Goal: Entertainment & Leisure: Consume media (video, audio)

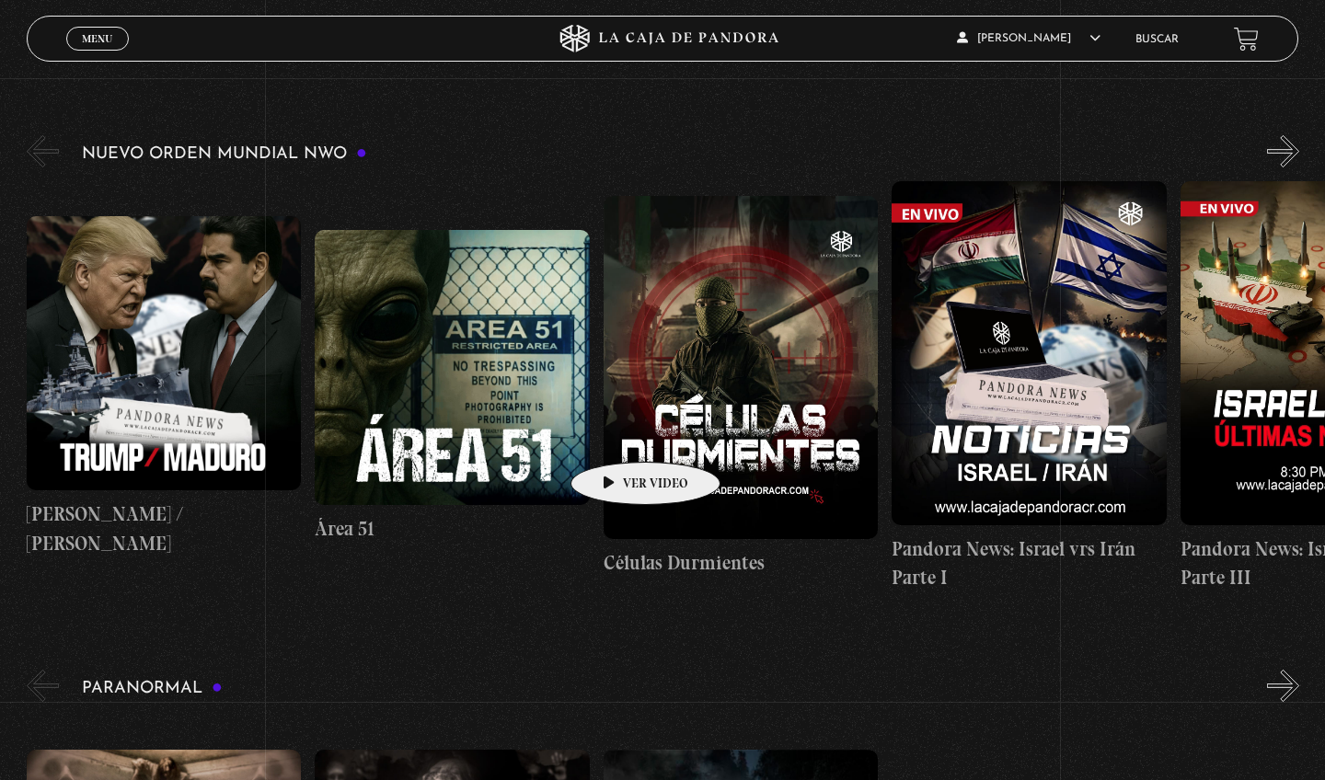
scroll to position [290, 0]
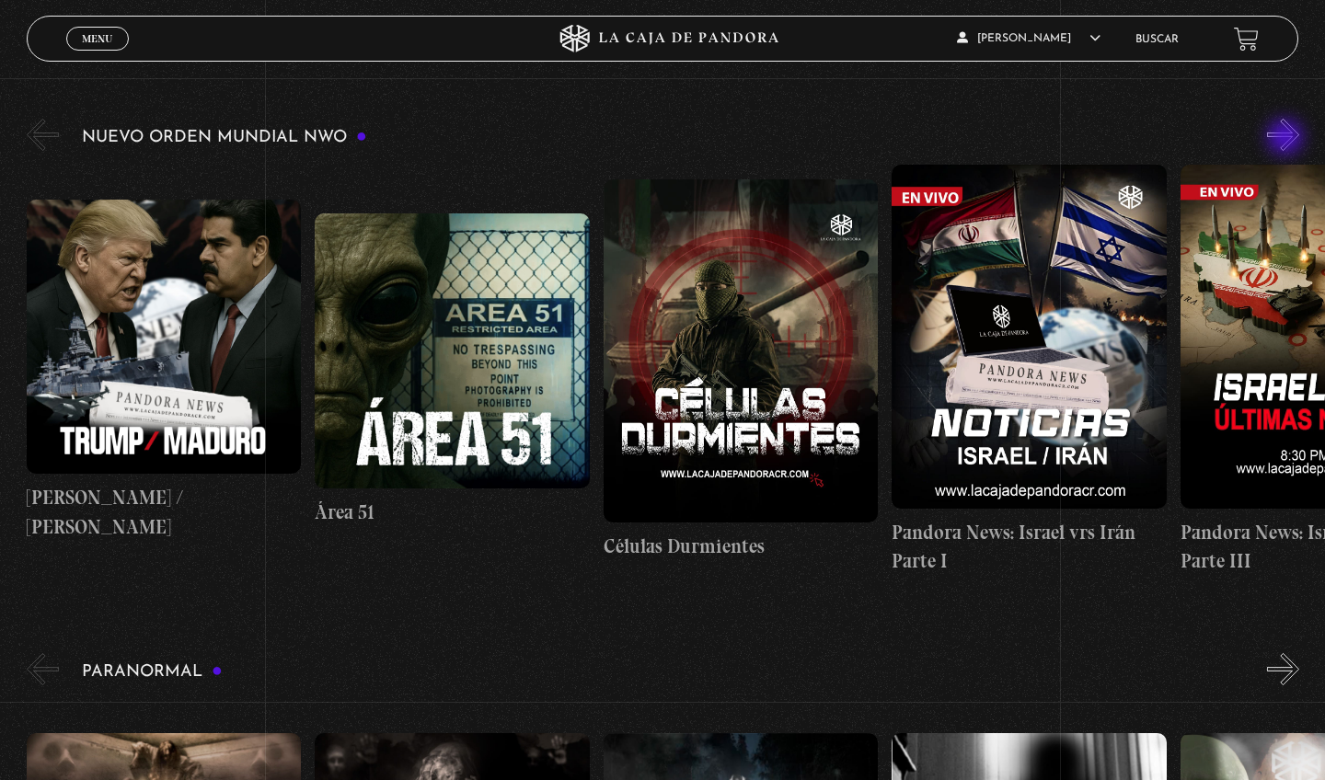
click at [1287, 139] on button "»" at bounding box center [1283, 135] width 32 height 32
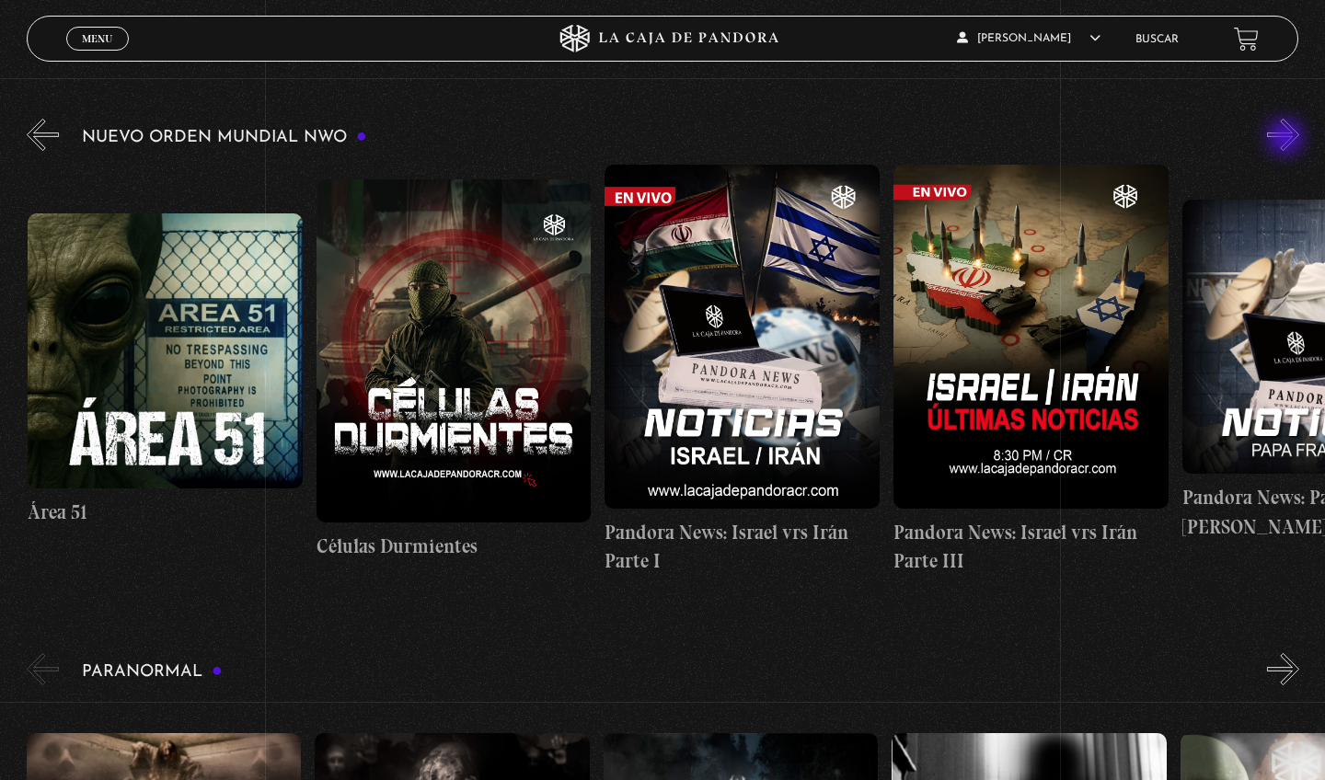
click at [1287, 139] on button "»" at bounding box center [1283, 135] width 32 height 32
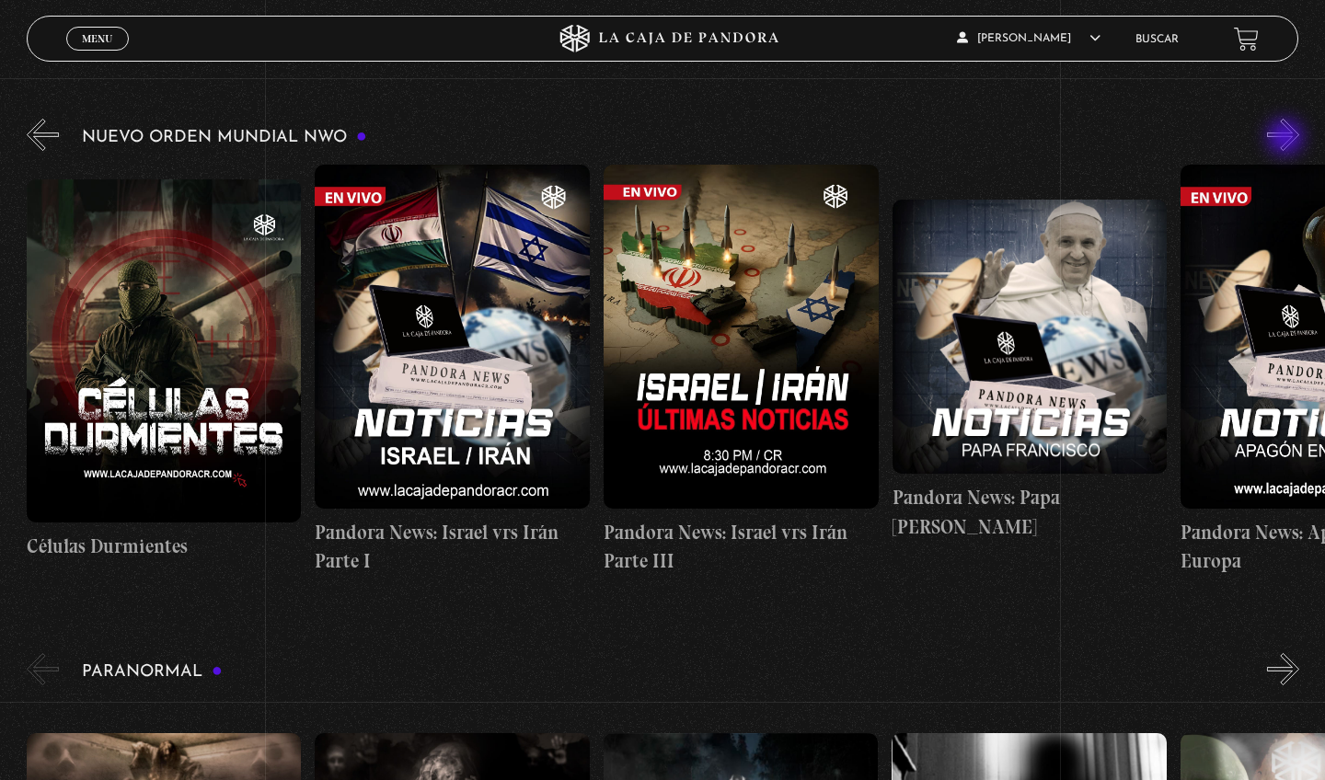
click at [1287, 139] on button "»" at bounding box center [1283, 135] width 32 height 32
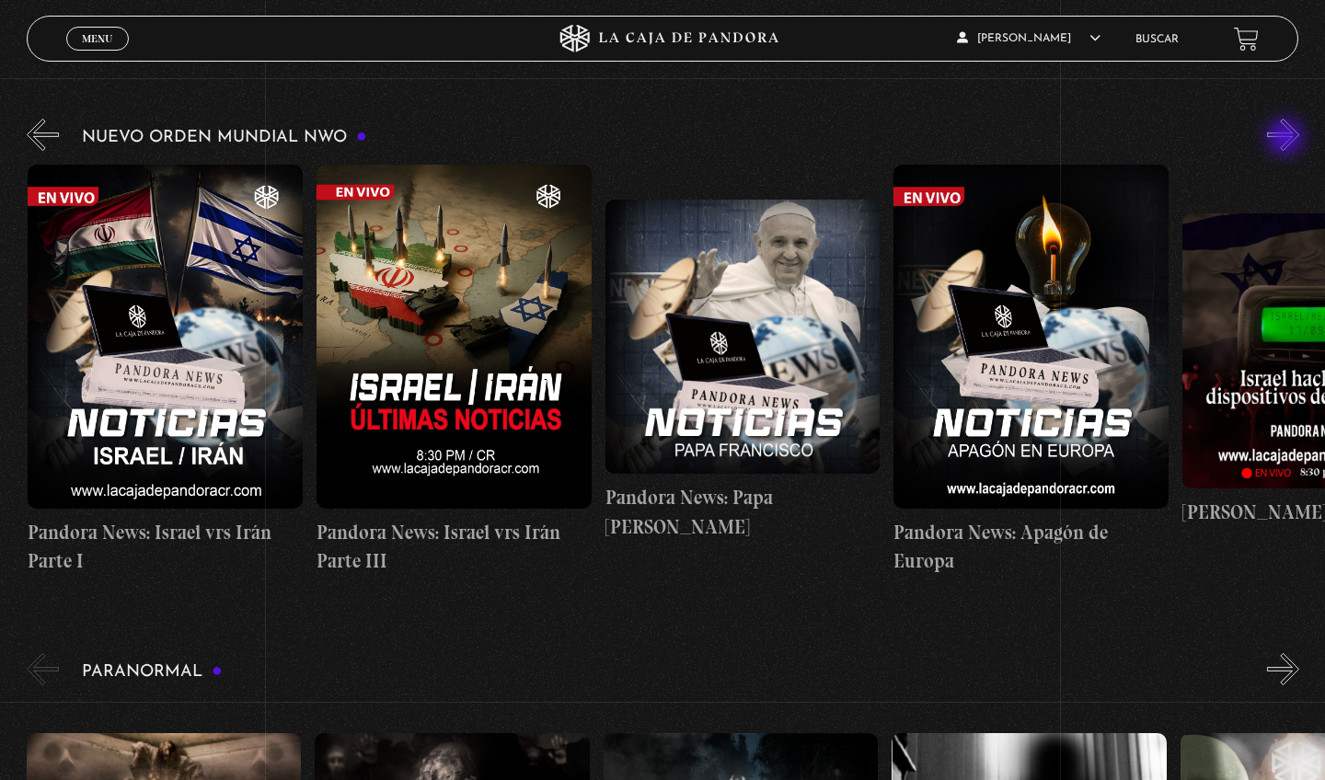
click at [1287, 139] on button "»" at bounding box center [1283, 135] width 32 height 32
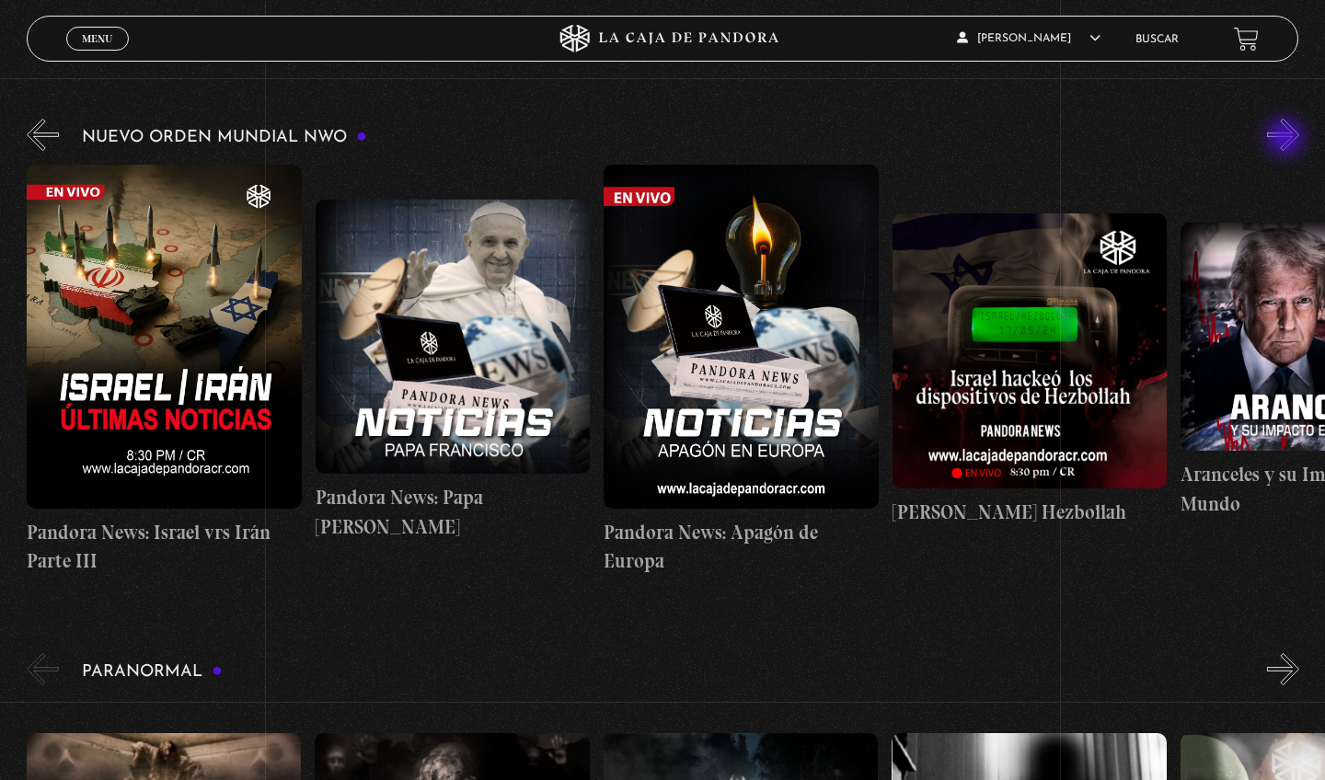
click at [1287, 139] on button "»" at bounding box center [1283, 135] width 32 height 32
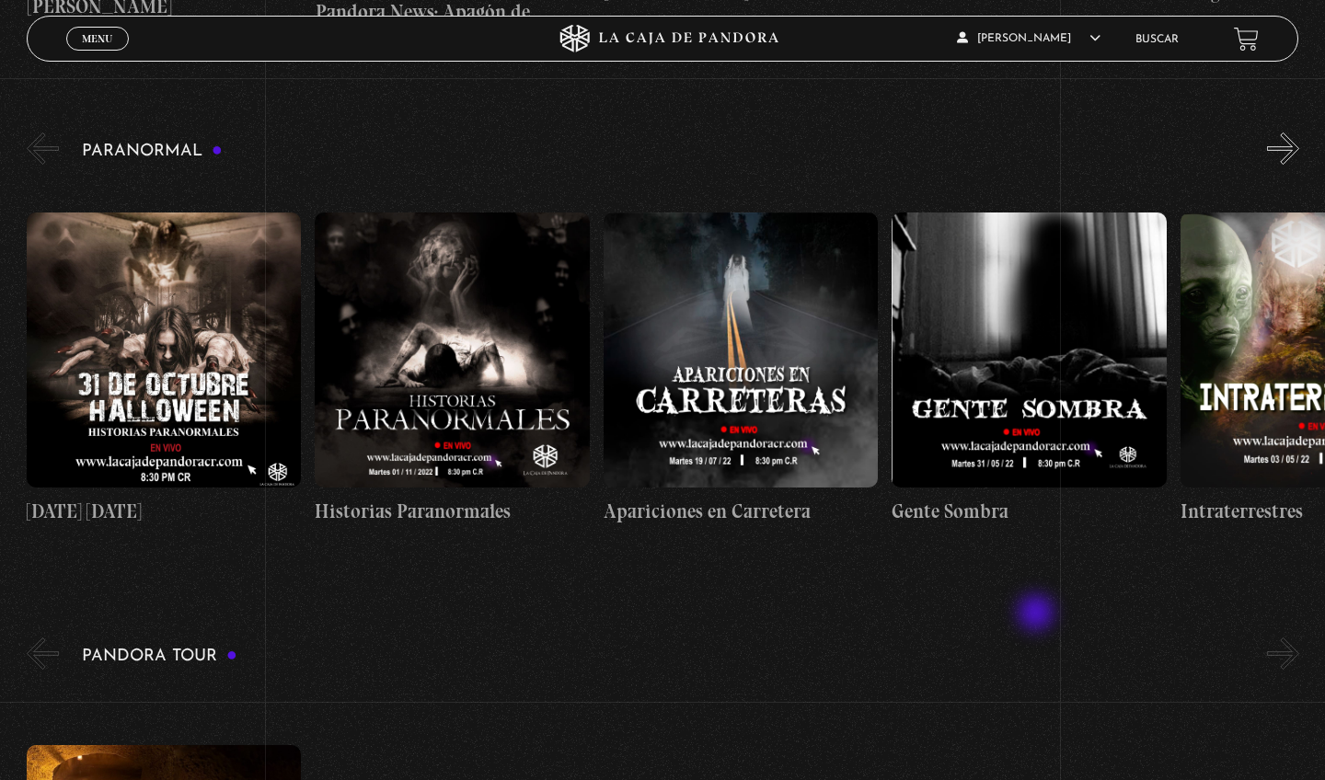
scroll to position [853, 0]
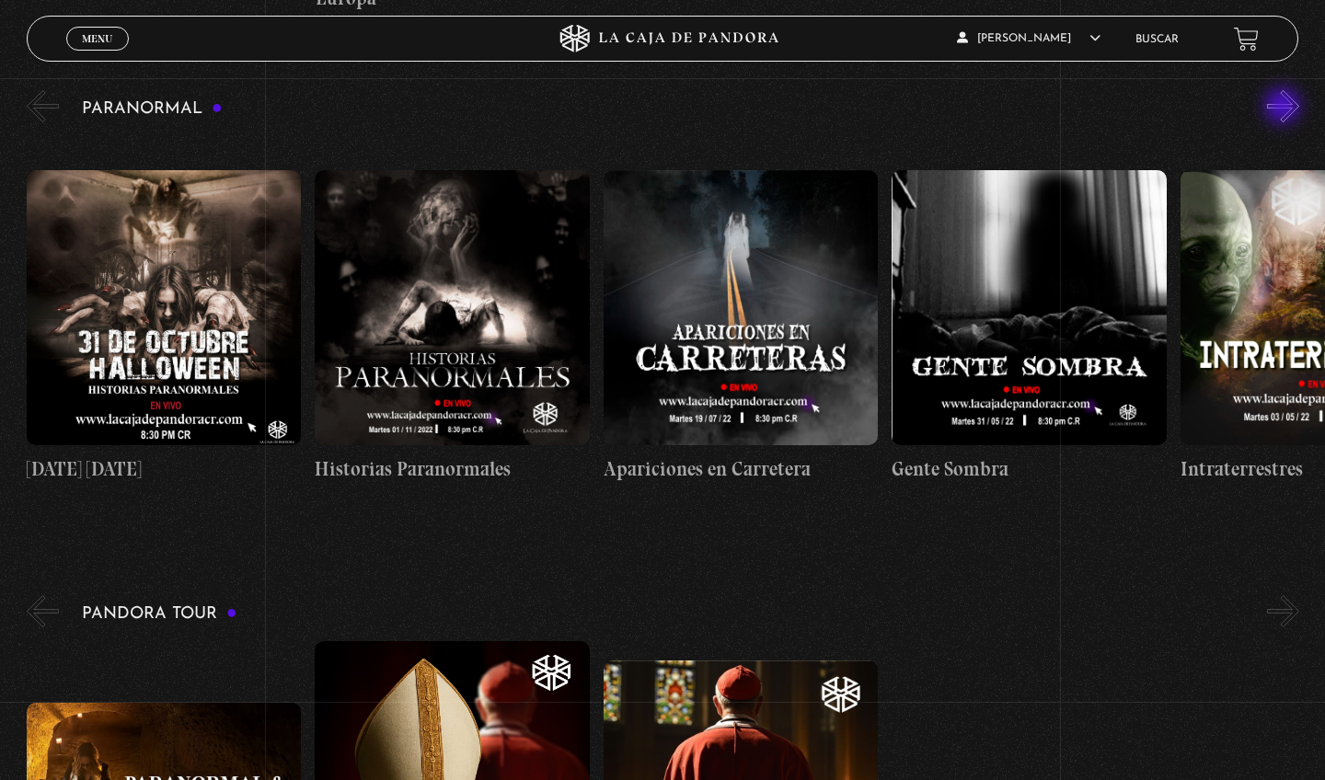
click at [1285, 108] on button "»" at bounding box center [1283, 106] width 32 height 32
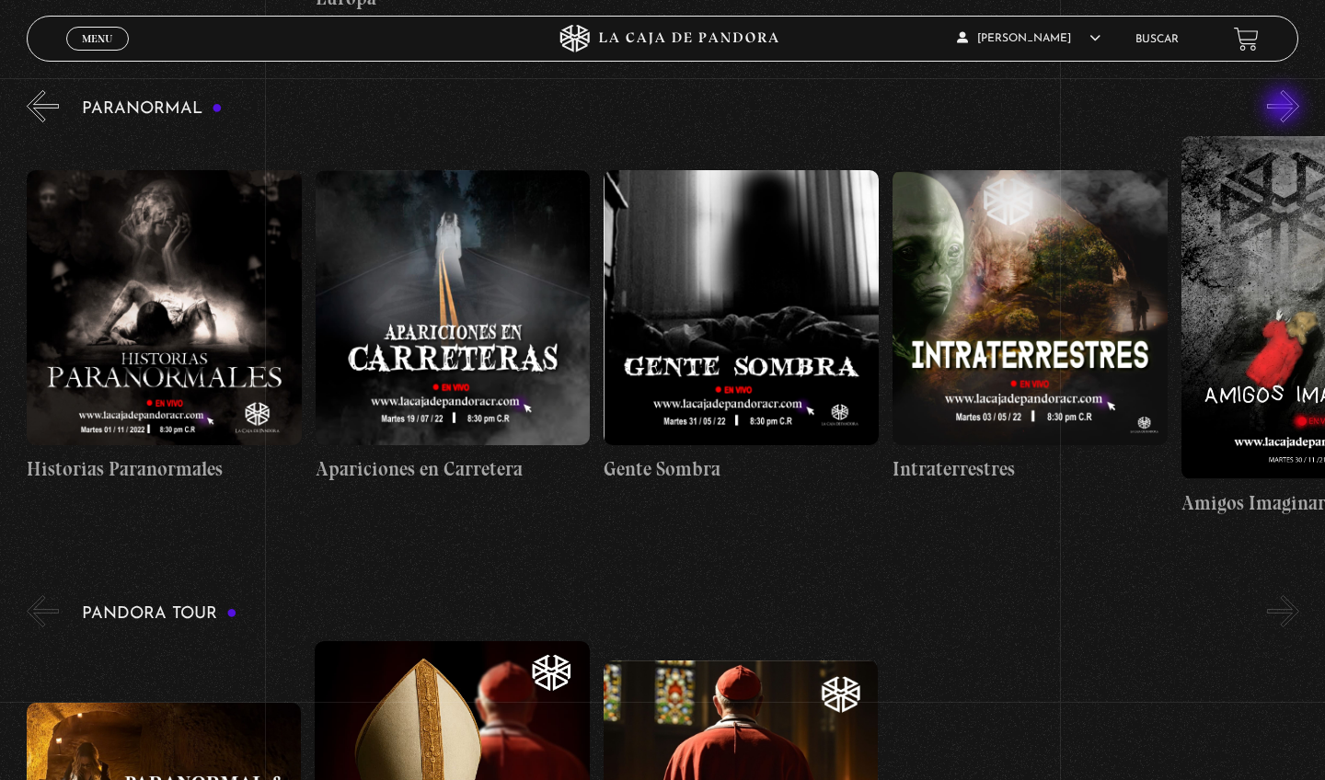
click at [1285, 108] on button "»" at bounding box center [1283, 106] width 32 height 32
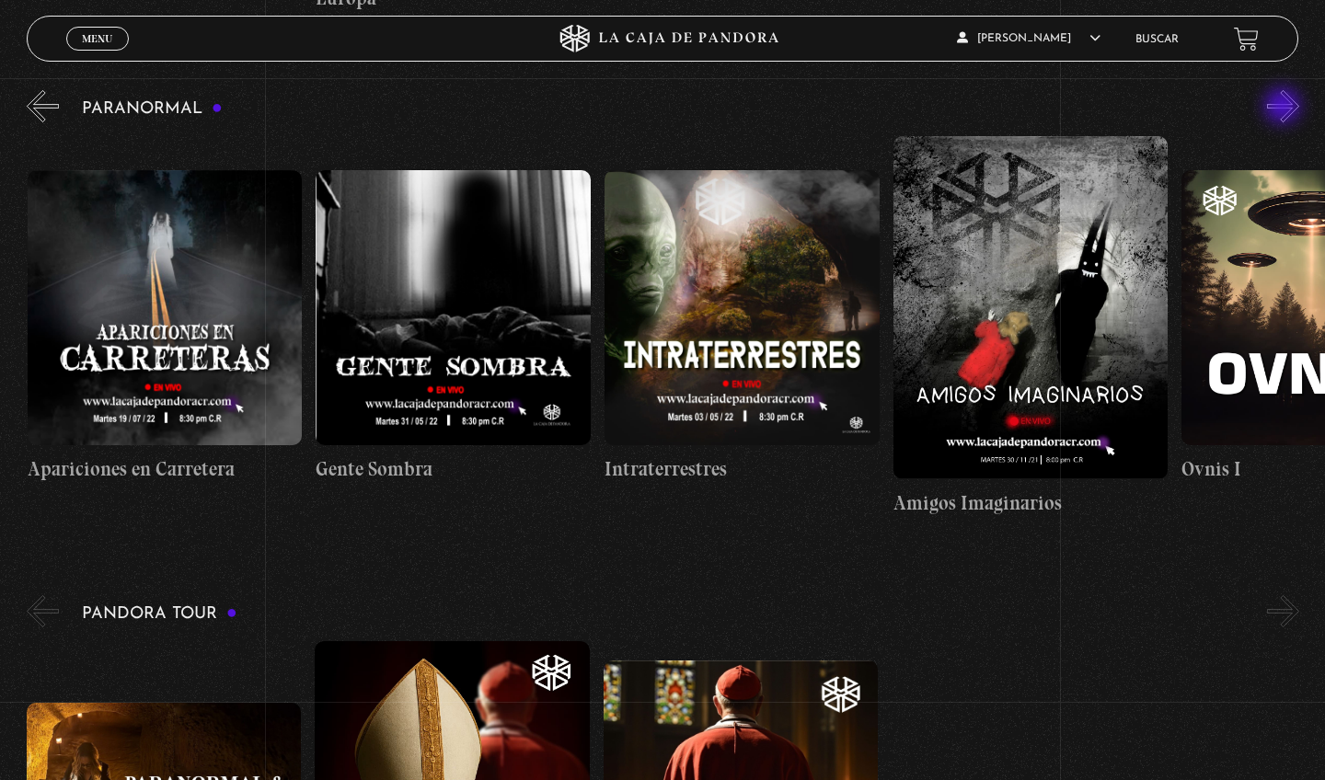
scroll to position [0, 577]
click at [1285, 108] on button "»" at bounding box center [1283, 106] width 32 height 32
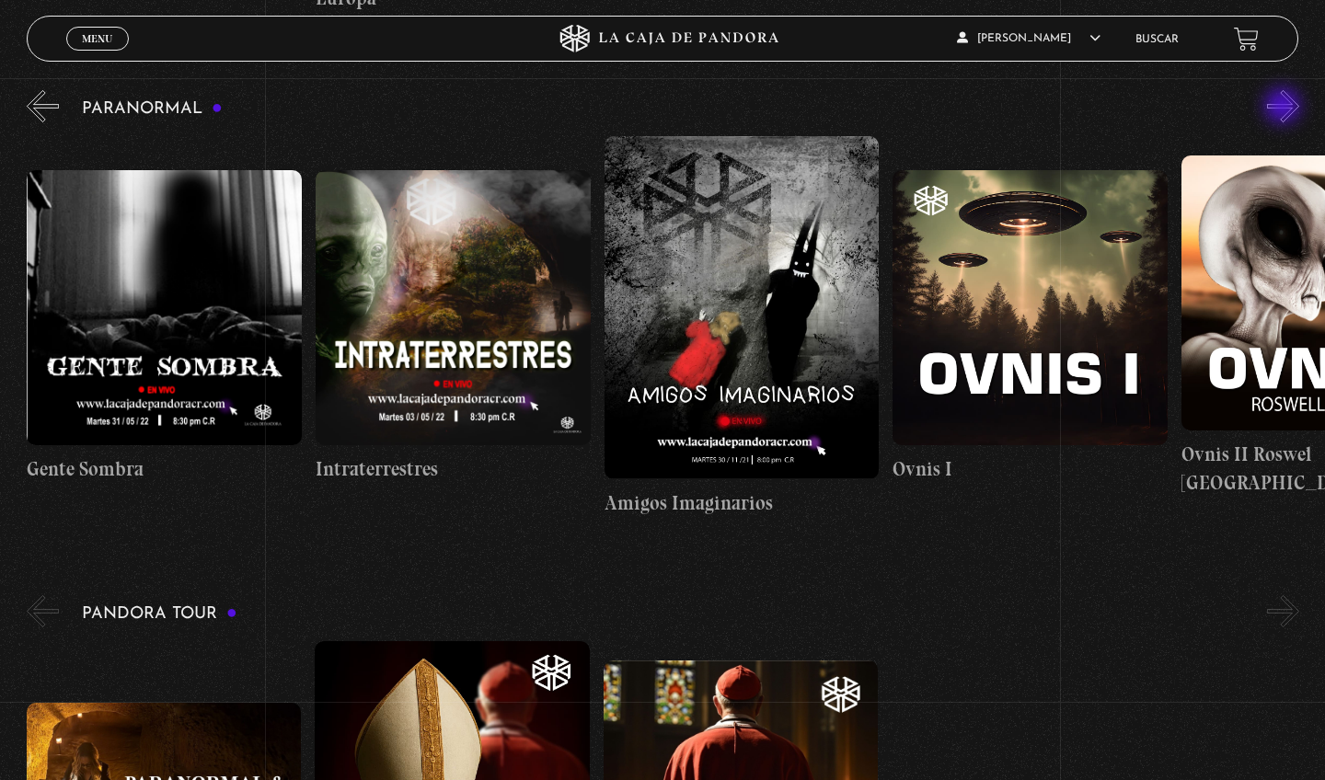
click at [1285, 108] on button "»" at bounding box center [1283, 106] width 32 height 32
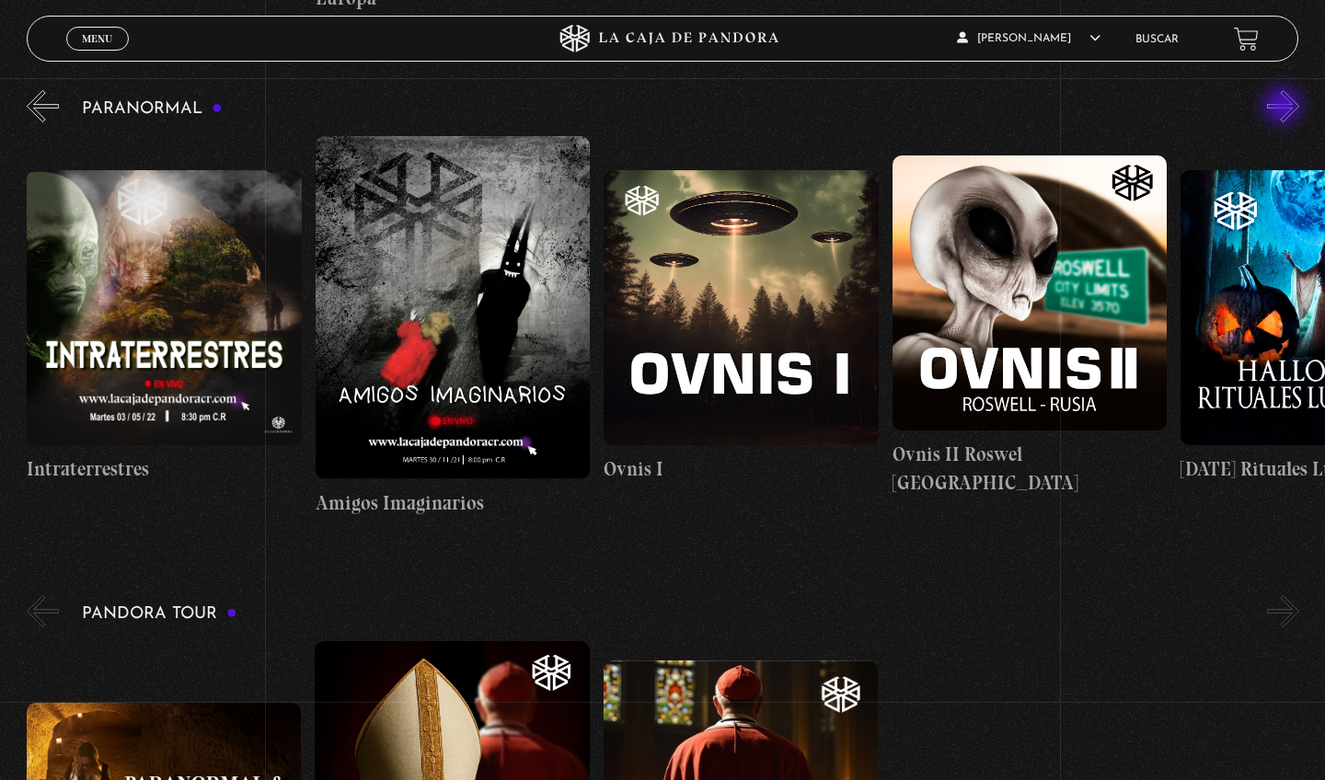
click at [1285, 108] on button "»" at bounding box center [1283, 106] width 32 height 32
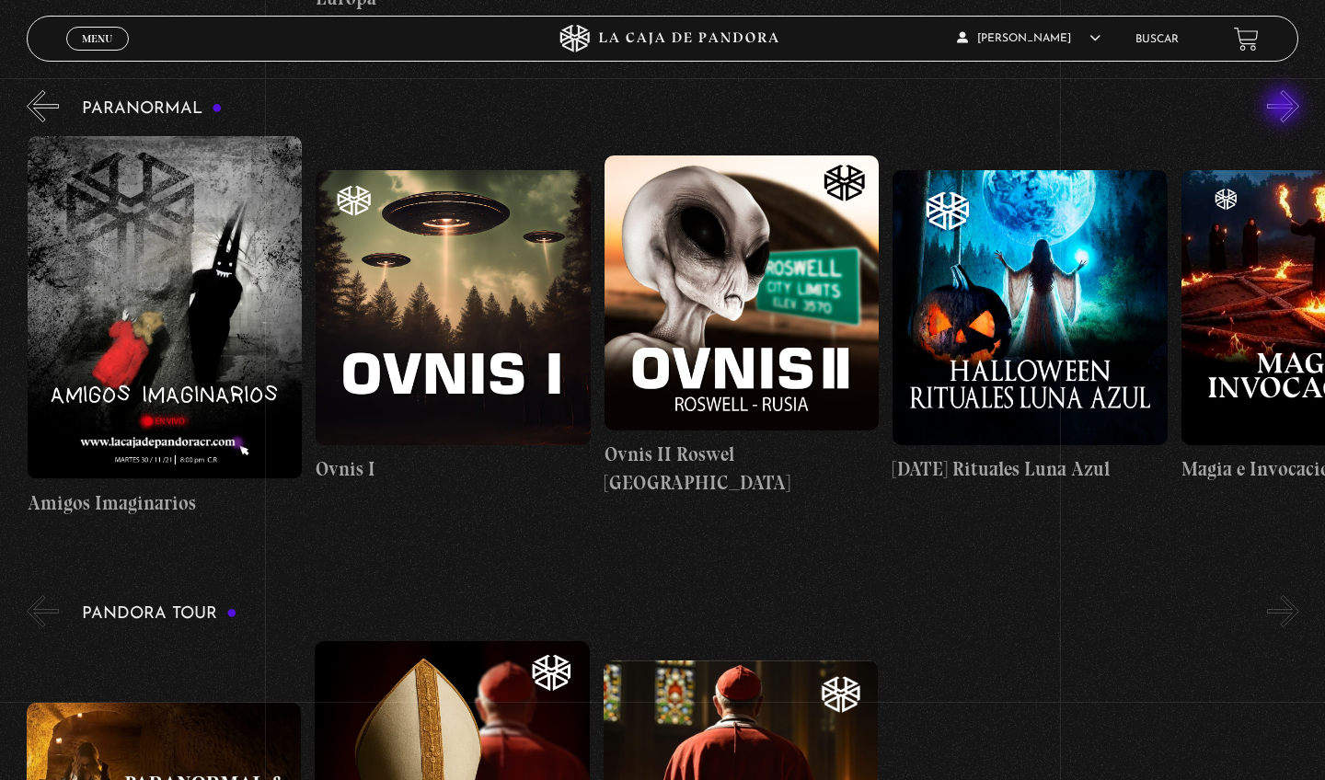
click at [1285, 108] on button "»" at bounding box center [1283, 106] width 32 height 32
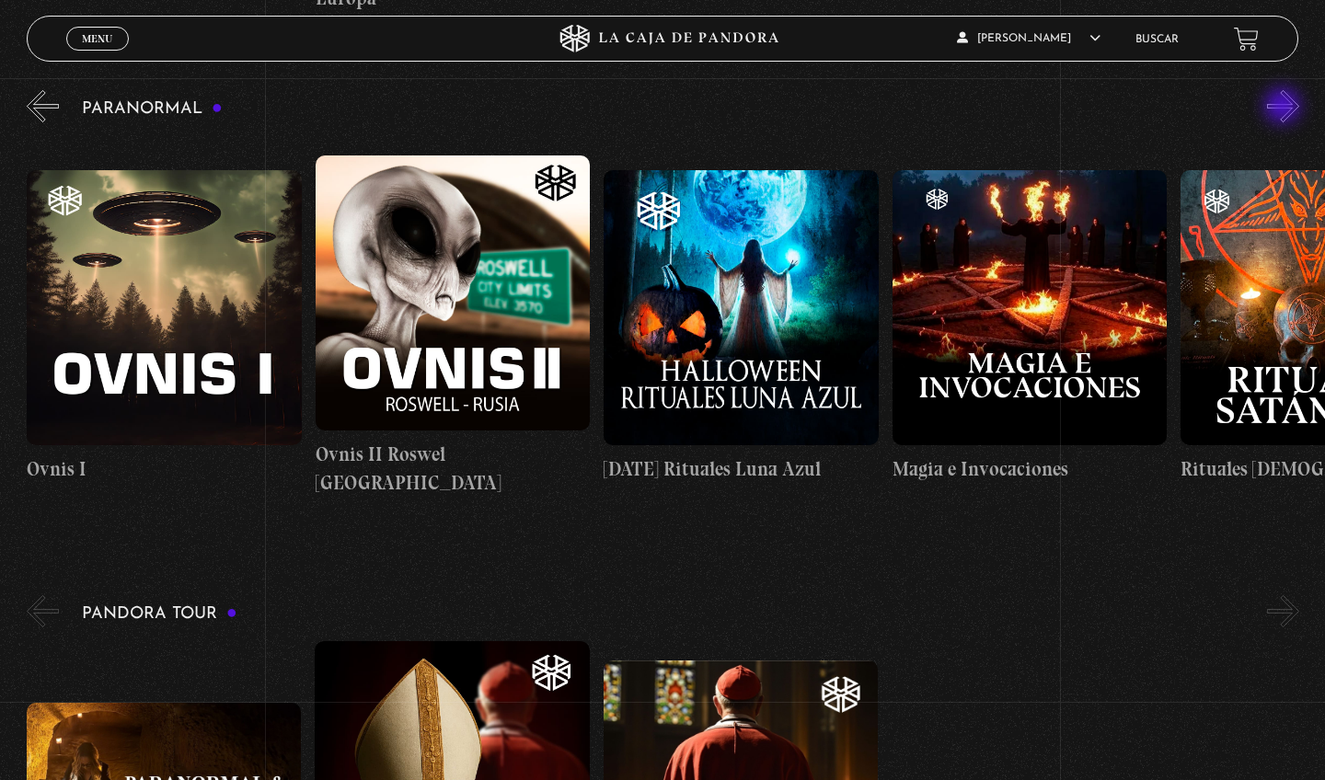
click at [1285, 108] on button "»" at bounding box center [1283, 106] width 32 height 32
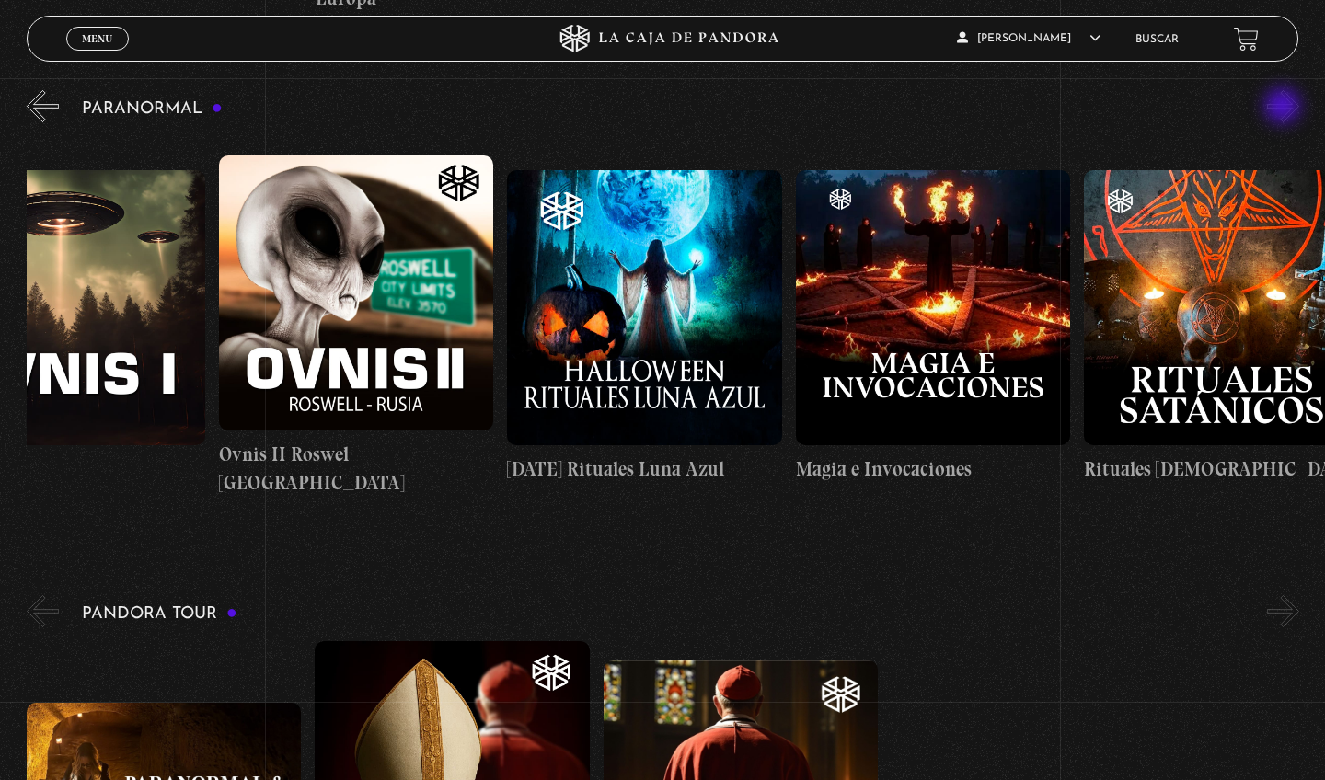
scroll to position [0, 1875]
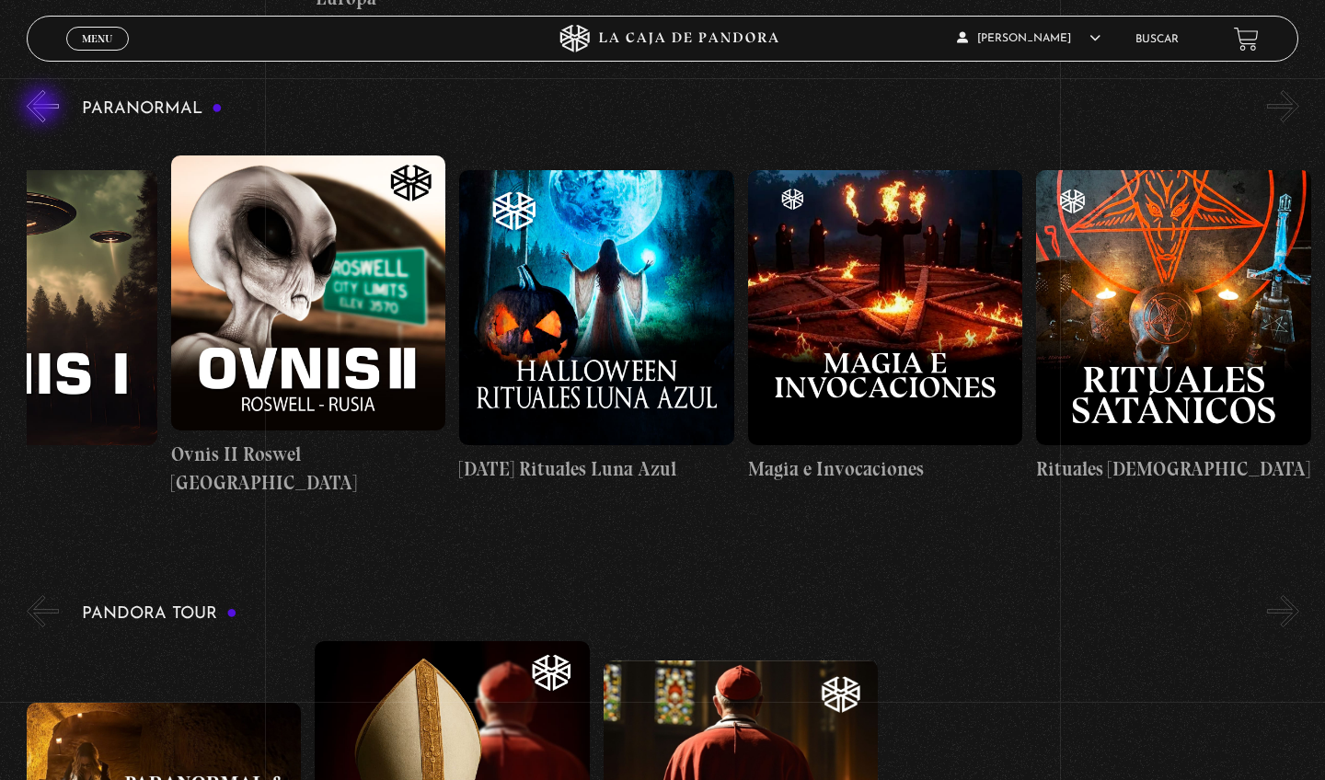
click at [43, 108] on button "«" at bounding box center [43, 106] width 32 height 32
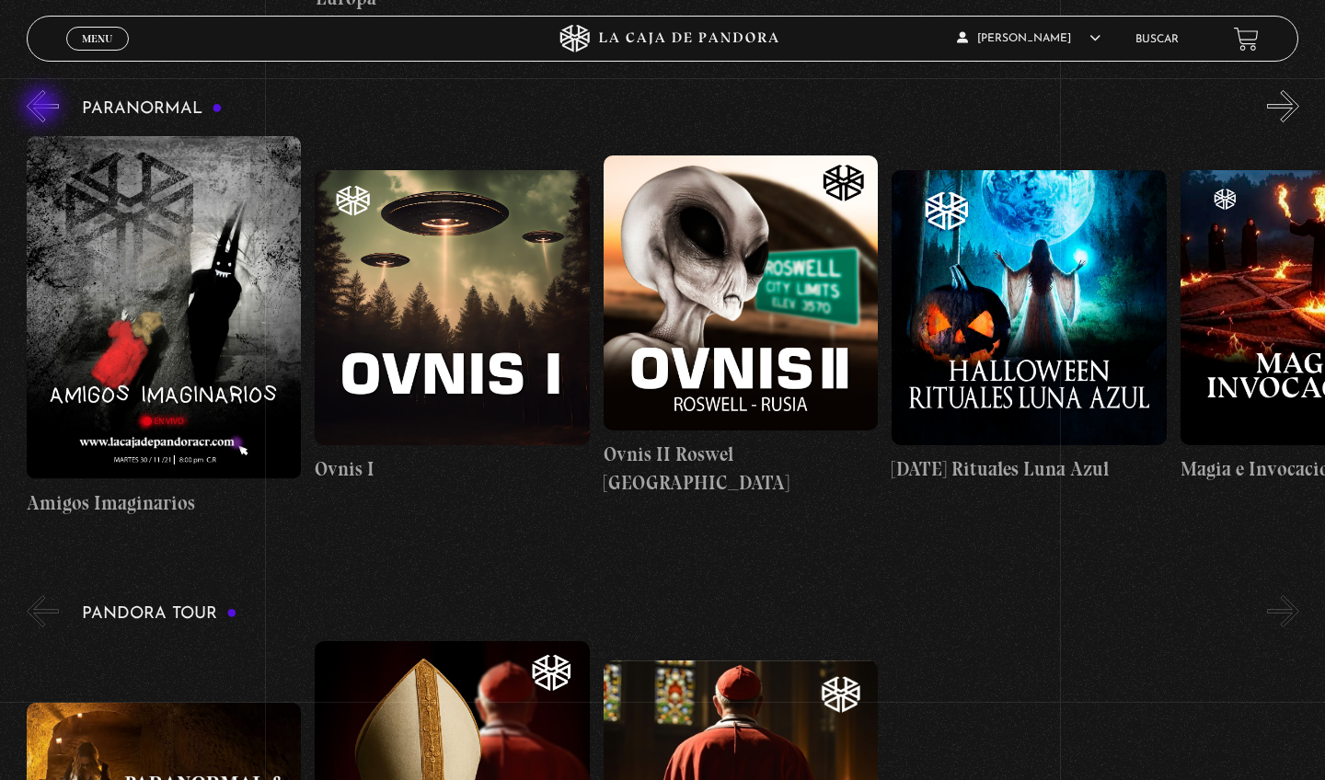
scroll to position [0, 1442]
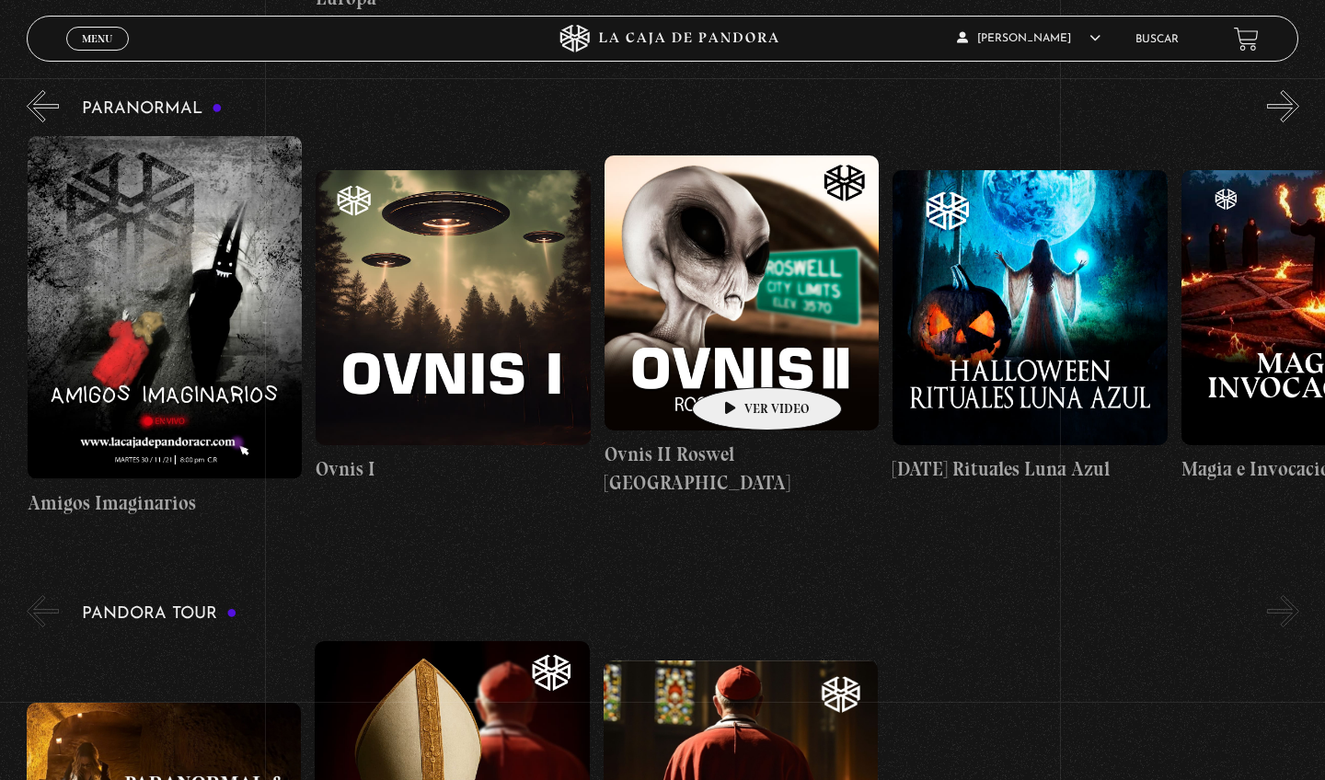
click at [738, 360] on figure at bounding box center [742, 293] width 275 height 275
